Goal: Information Seeking & Learning: Find specific fact

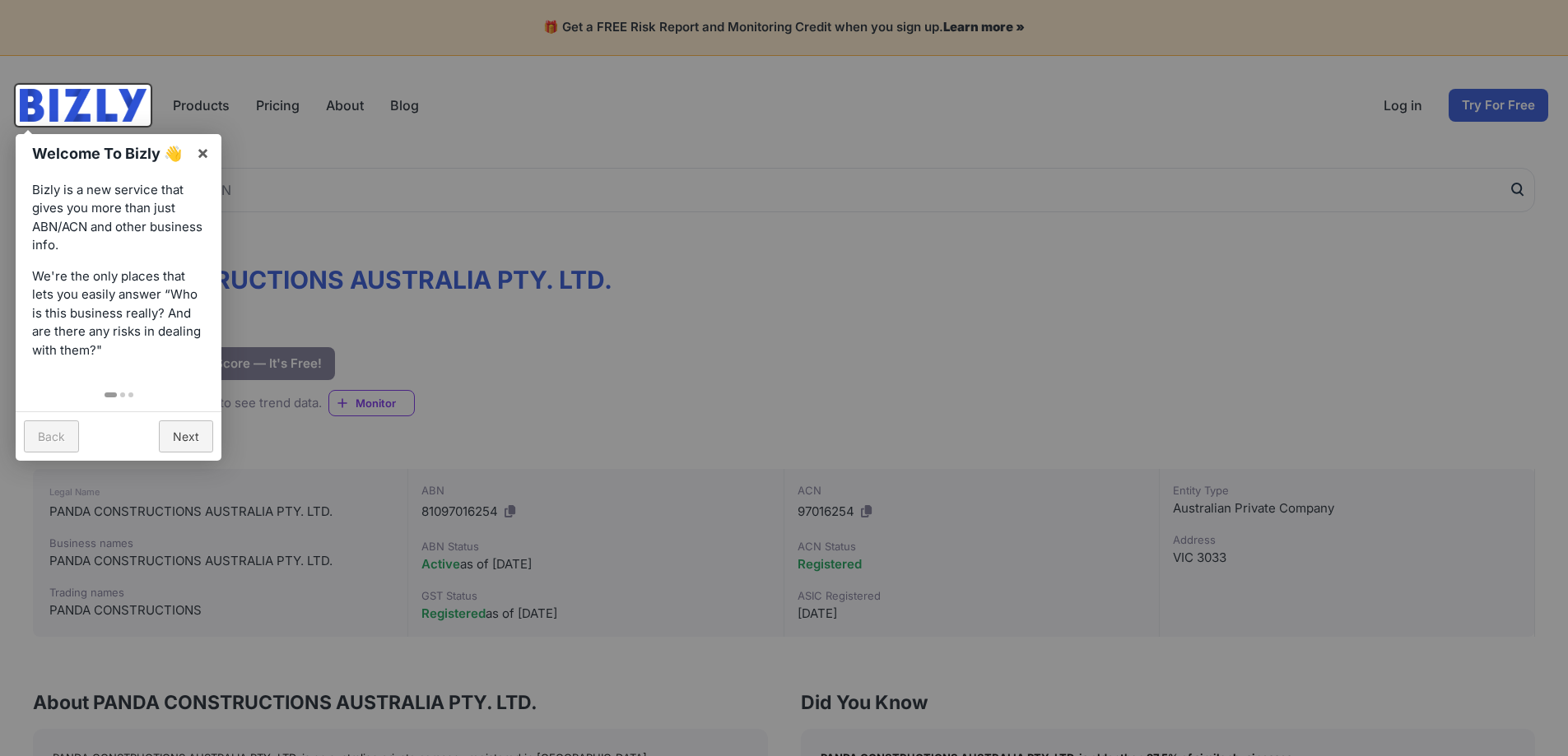
scroll to position [302, 0]
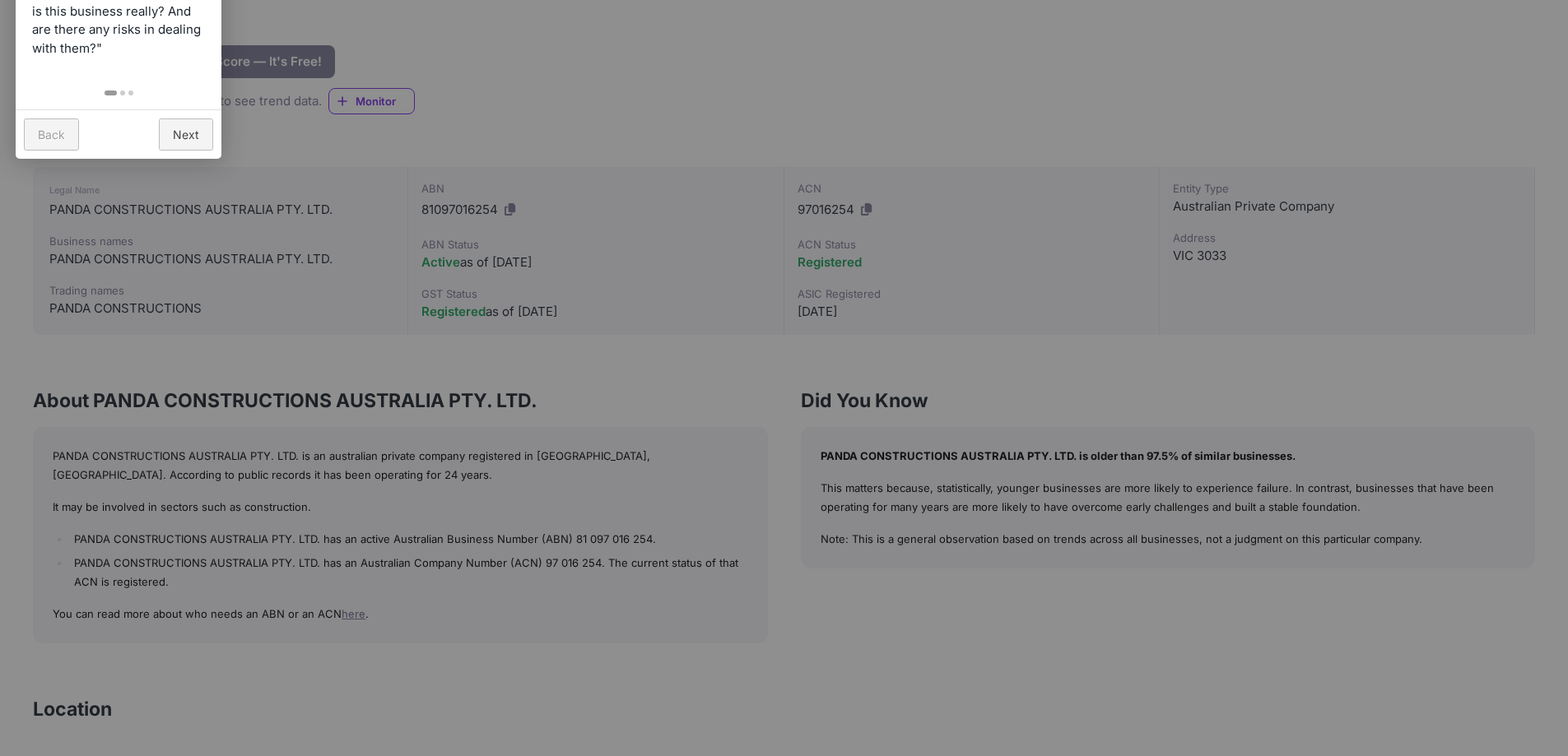
click at [539, 387] on div at bounding box center [784, 378] width 1568 height 756
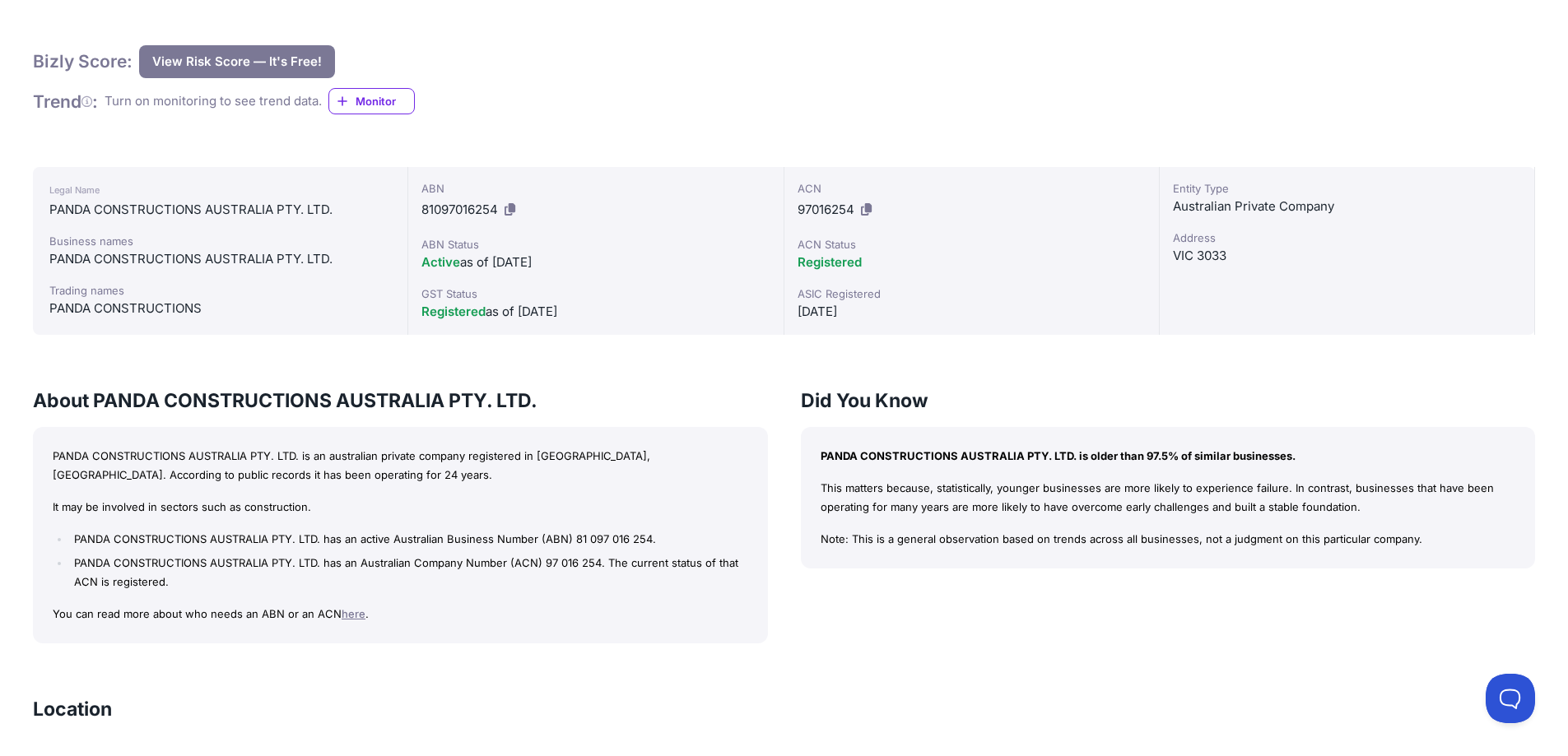
scroll to position [603, 0]
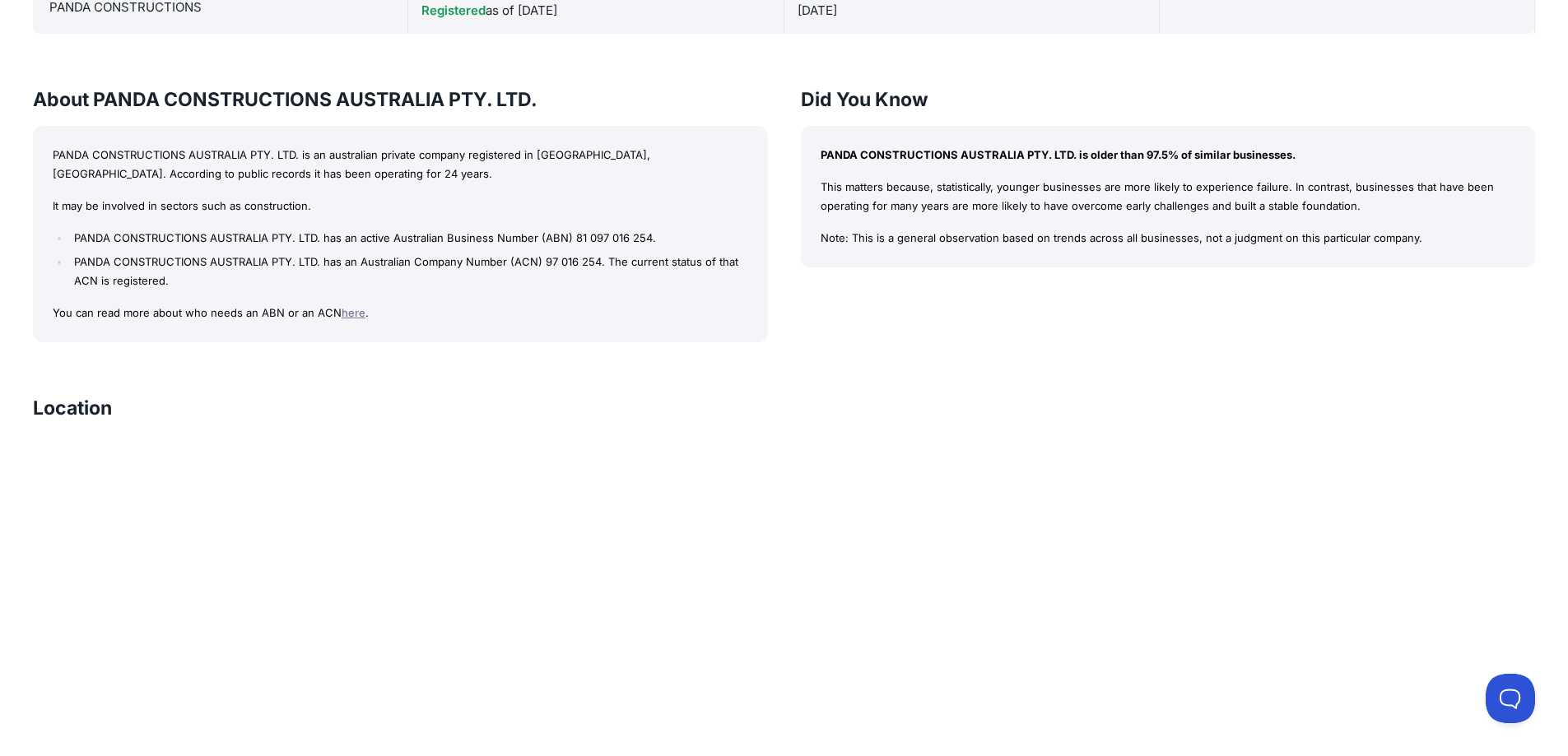
click at [485, 173] on p "PANDA CONSTRUCTIONS AUSTRALIA PTY. LTD. is an australian private company regist…" at bounding box center [400, 164] width 696 height 38
click at [119, 173] on p "PANDA CONSTRUCTIONS AUSTRALIA PTY. LTD. is an australian private company regist…" at bounding box center [400, 164] width 696 height 38
click at [429, 235] on li "PANDA CONSTRUCTIONS AUSTRALIA PTY. LTD. has an active Australian Business Numbe…" at bounding box center [408, 238] width 677 height 19
drag, startPoint x: 582, startPoint y: 235, endPoint x: 657, endPoint y: 237, distance: 75.0
click at [657, 237] on li "PANDA CONSTRUCTIONS AUSTRALIA PTY. LTD. has an active Australian Business Numbe…" at bounding box center [408, 238] width 677 height 19
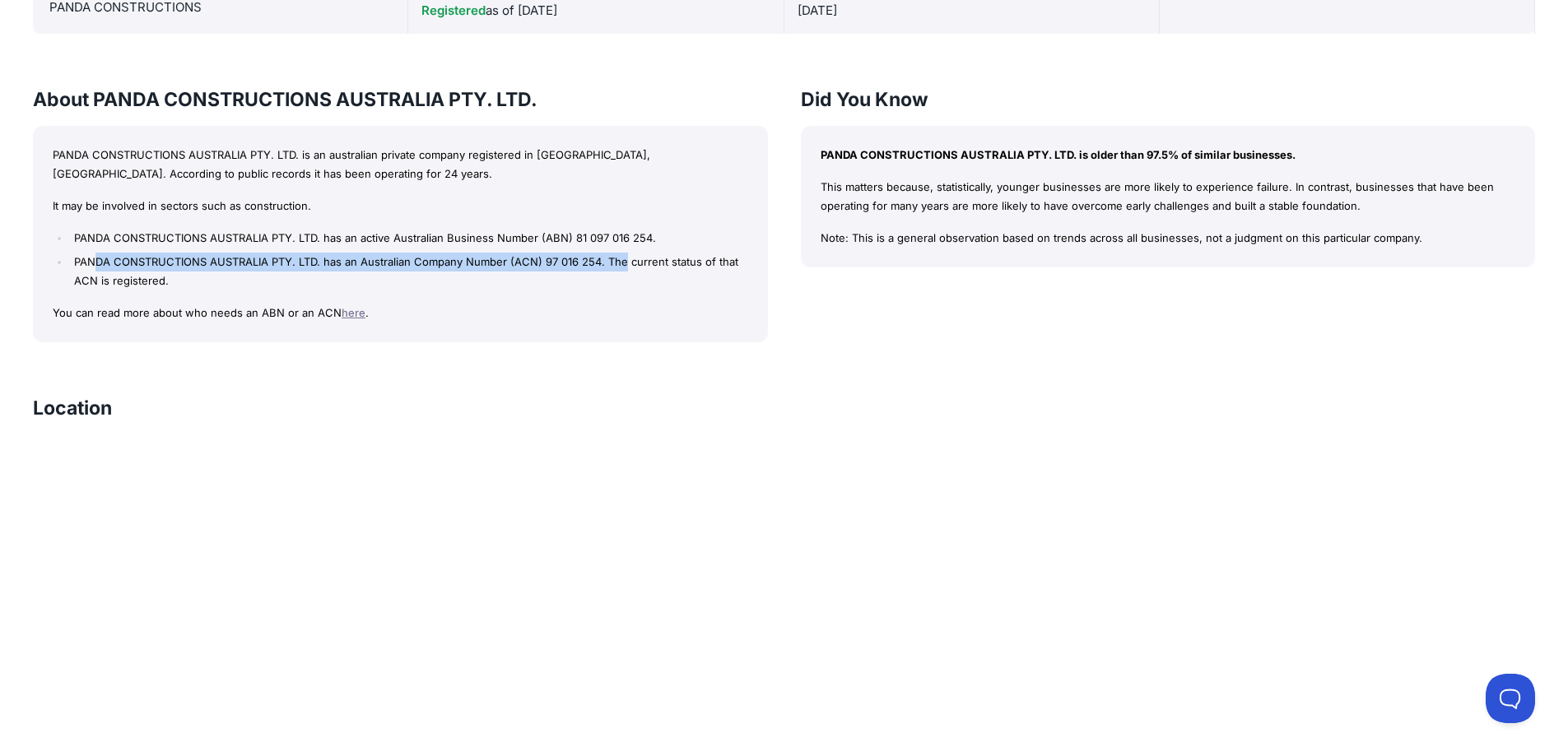
drag, startPoint x: 98, startPoint y: 262, endPoint x: 625, endPoint y: 270, distance: 527.1
click at [625, 269] on li "PANDA CONSTRUCTIONS AUSTRALIA PTY. LTD. has an Australian Company Number (ACN) …" at bounding box center [408, 271] width 677 height 38
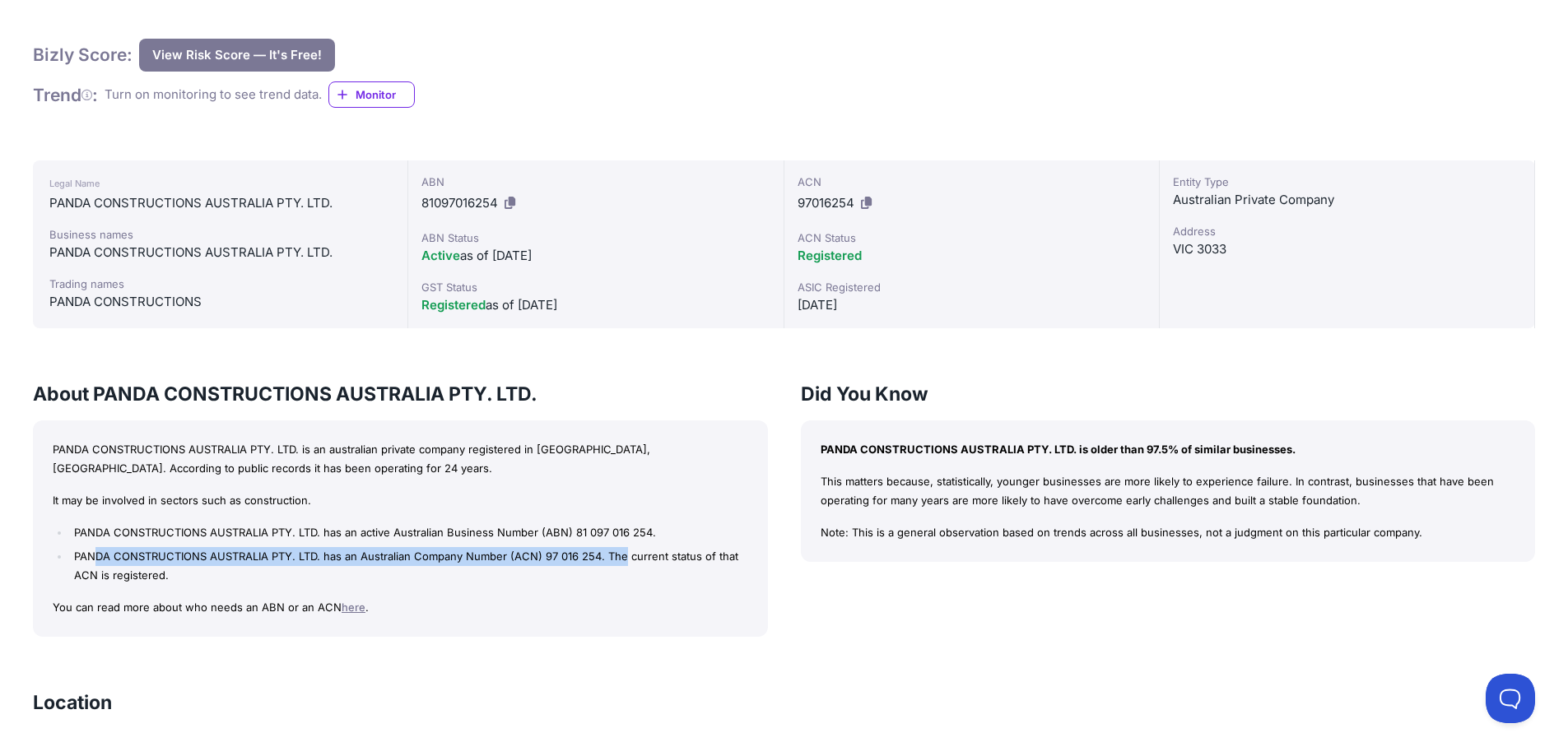
scroll to position [302, 0]
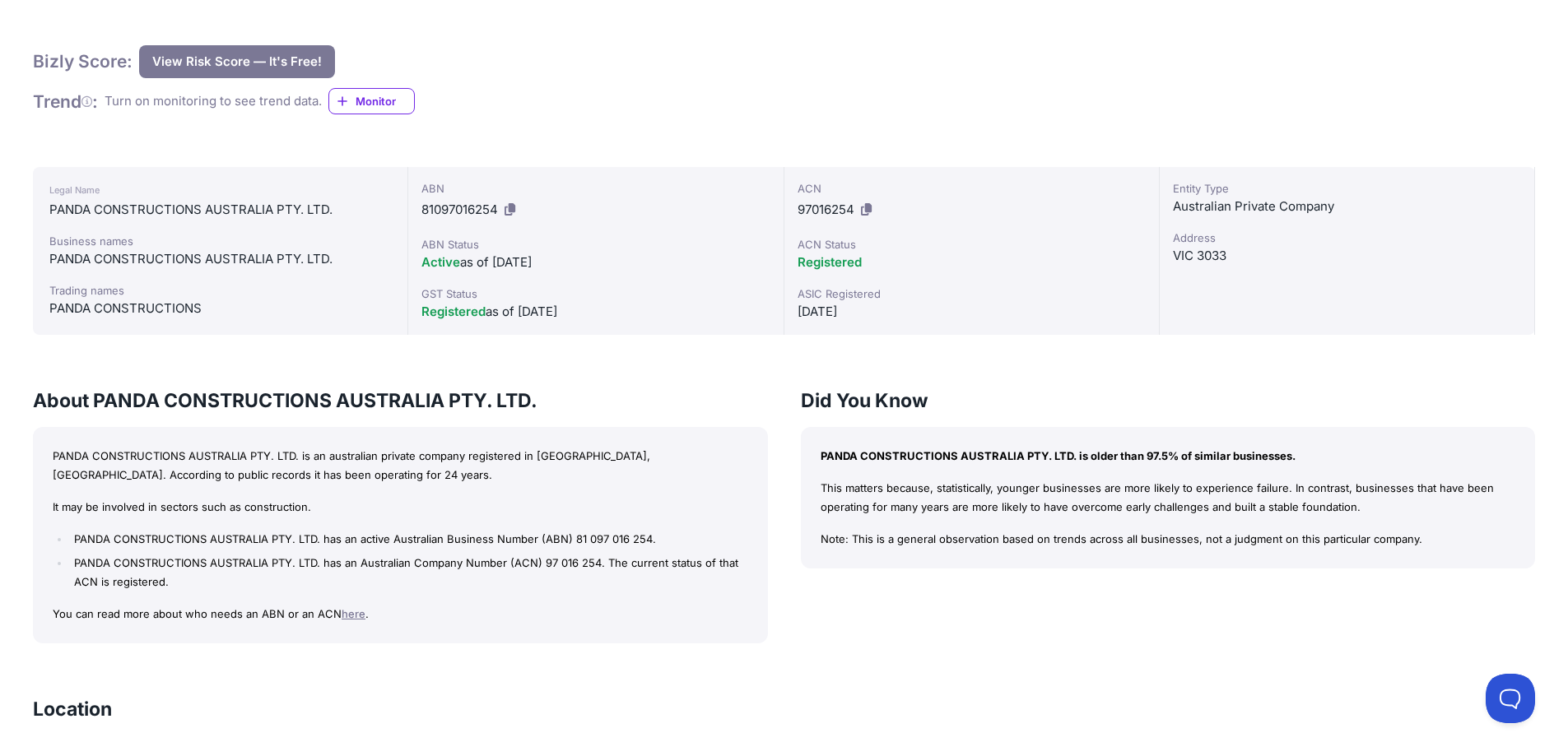
click at [123, 313] on div "PANDA CONSTRUCTIONS" at bounding box center [220, 308] width 342 height 19
click at [126, 315] on div "PANDA CONSTRUCTIONS" at bounding box center [220, 308] width 342 height 19
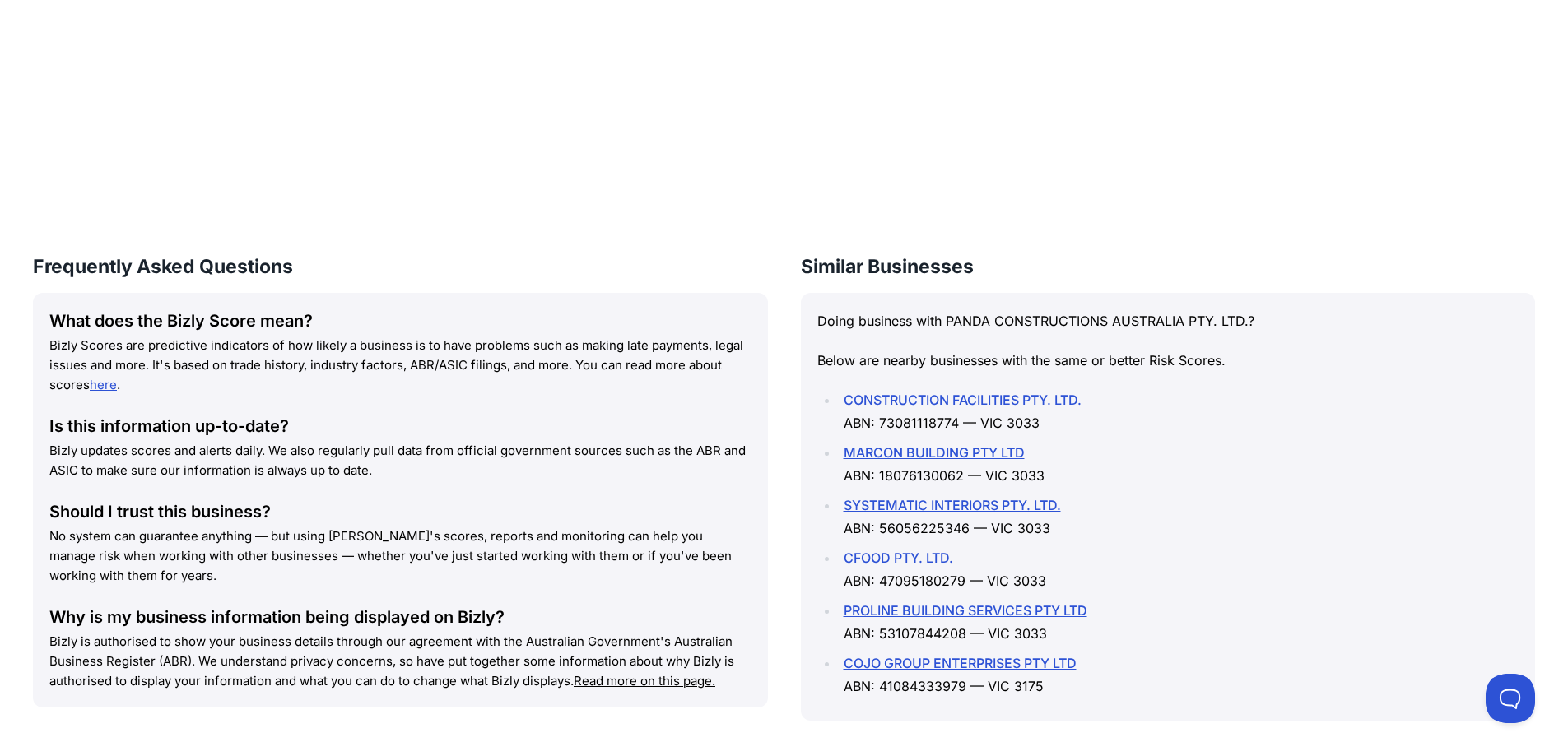
scroll to position [0, 0]
